Goal: Navigation & Orientation: Go to known website

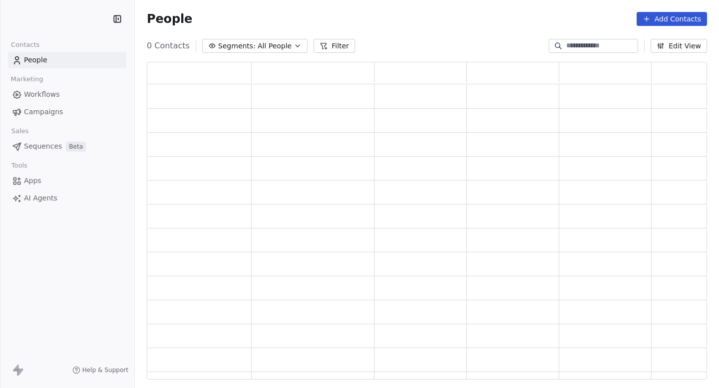
scroll to position [318, 560]
